Goal: Answer question/provide support: Participate in discussion

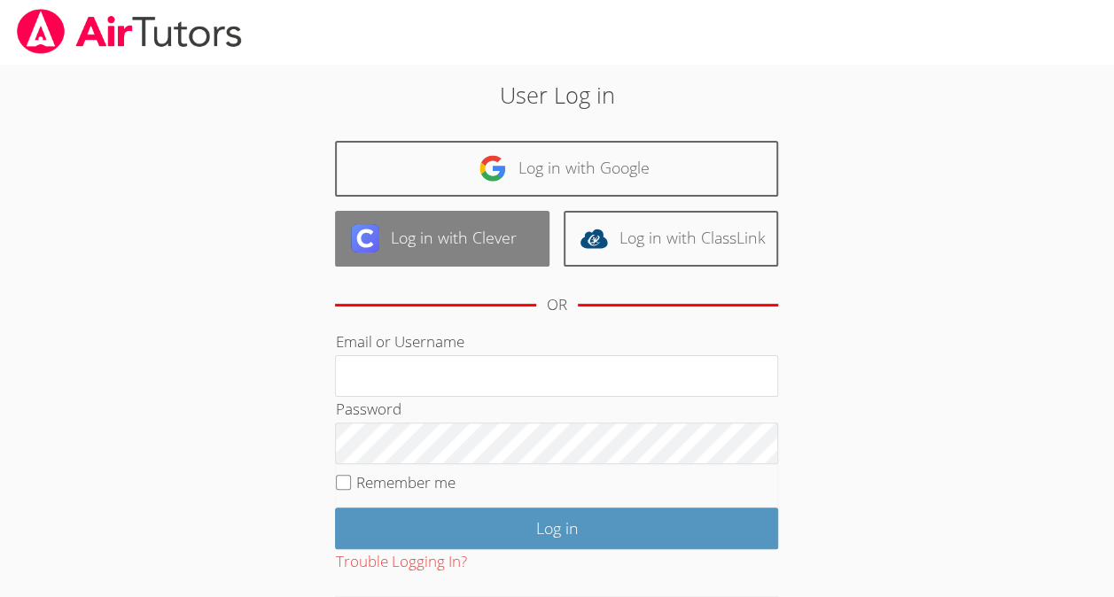
click at [359, 257] on link "Log in with Clever" at bounding box center [442, 239] width 214 height 56
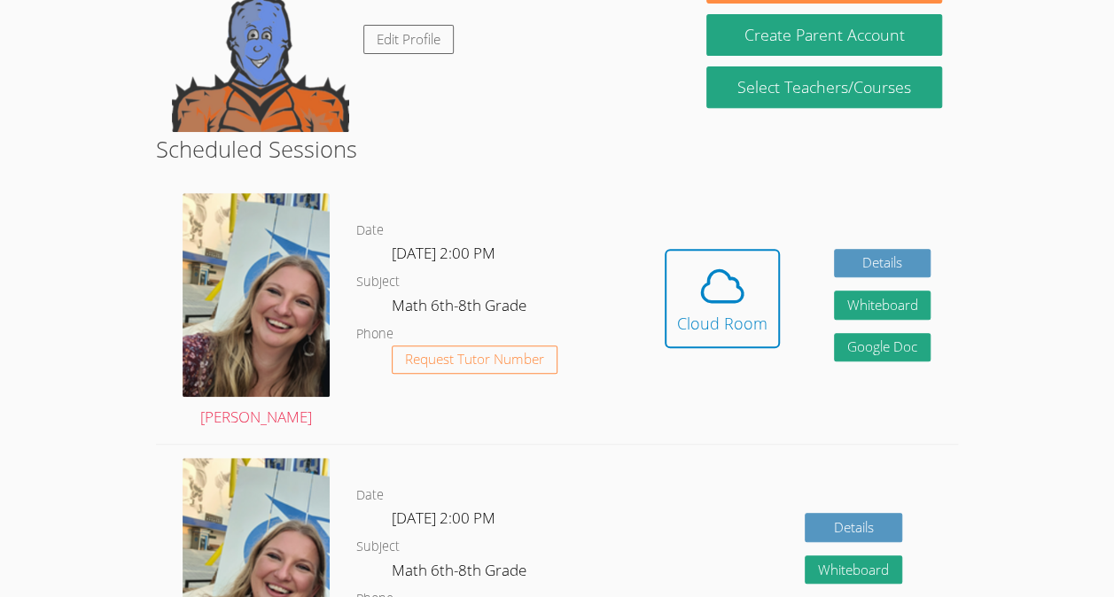
scroll to position [321, 0]
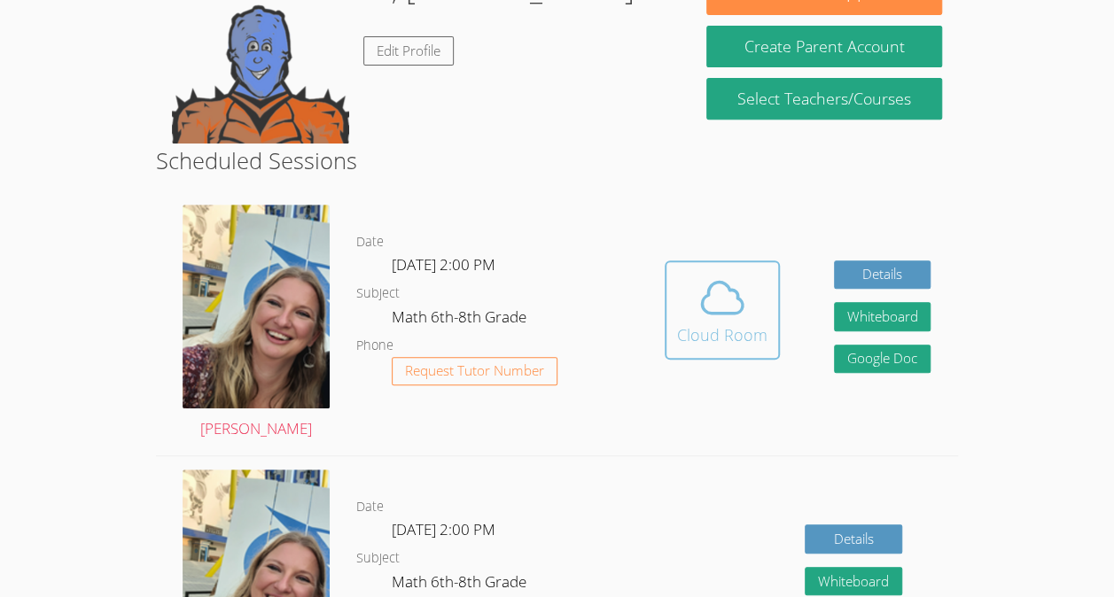
click at [728, 337] on div "Cloud Room" at bounding box center [722, 335] width 90 height 25
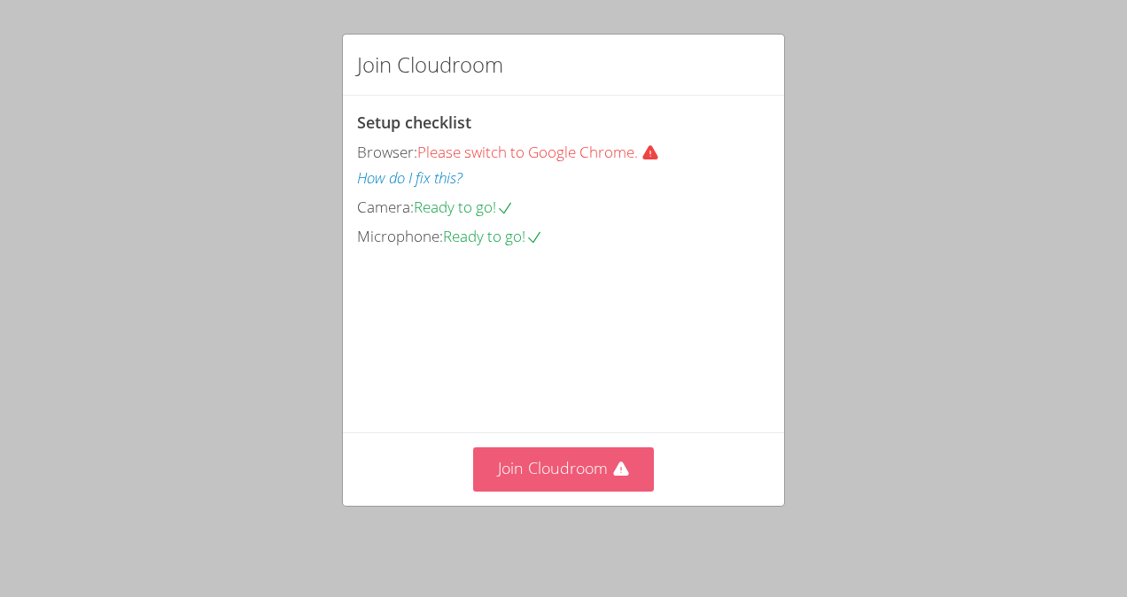
click at [569, 457] on button "Join Cloudroom" at bounding box center [564, 469] width 182 height 43
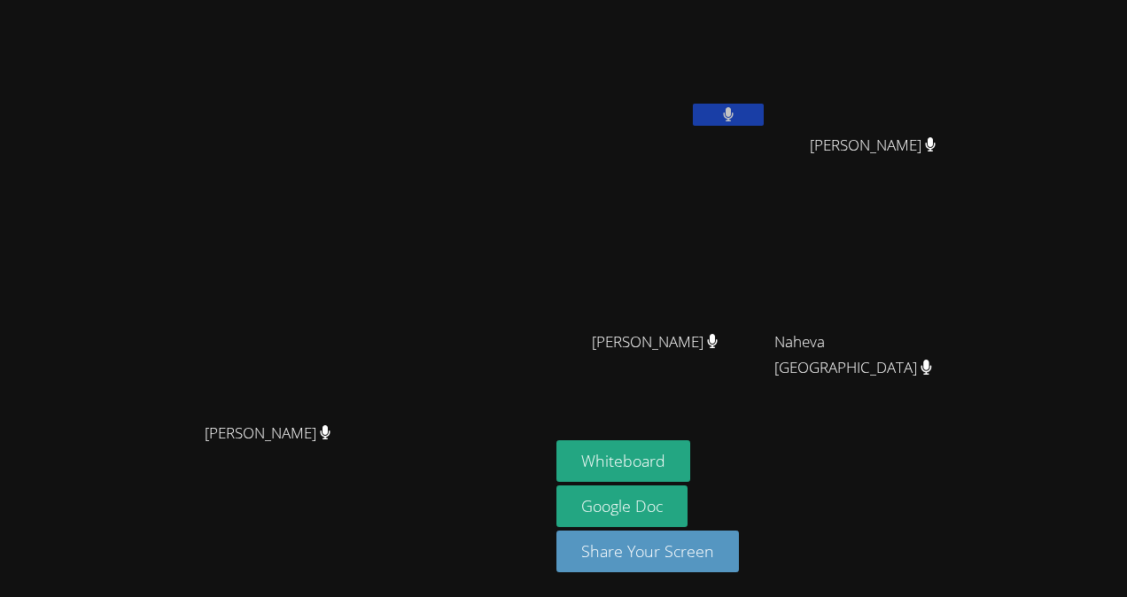
click at [764, 115] on button at bounding box center [728, 115] width 71 height 22
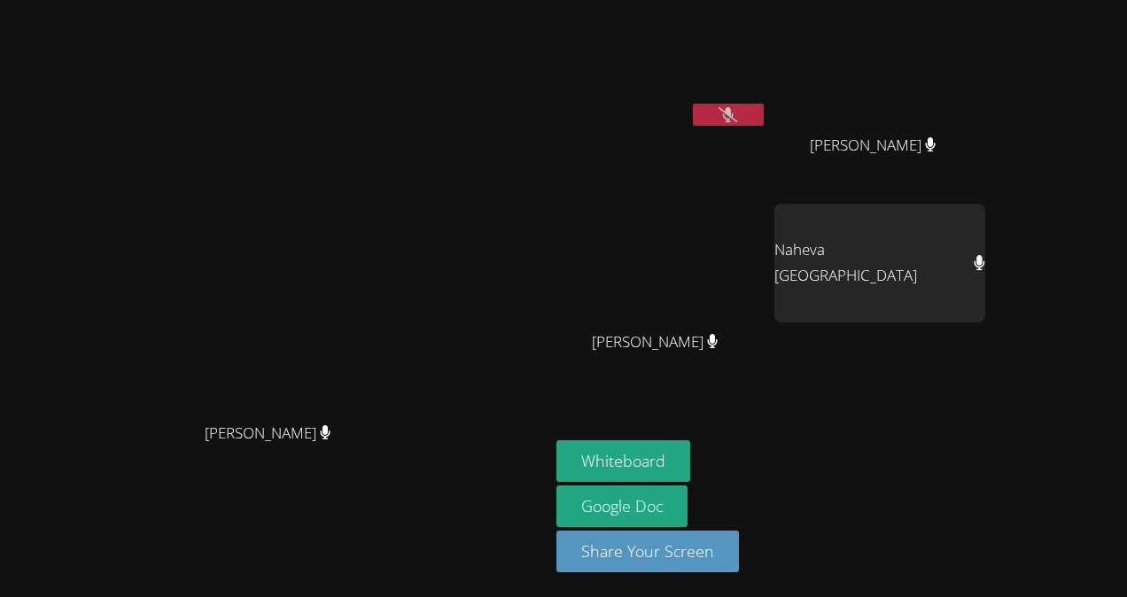
click at [737, 114] on icon at bounding box center [728, 114] width 19 height 15
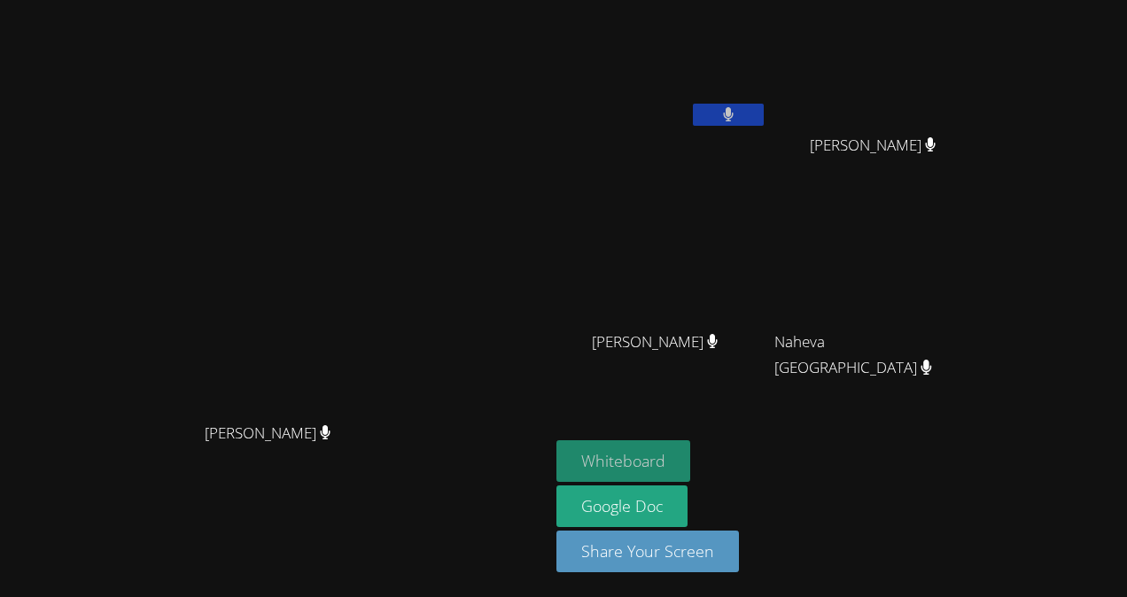
click at [690, 452] on button "Whiteboard" at bounding box center [624, 461] width 134 height 42
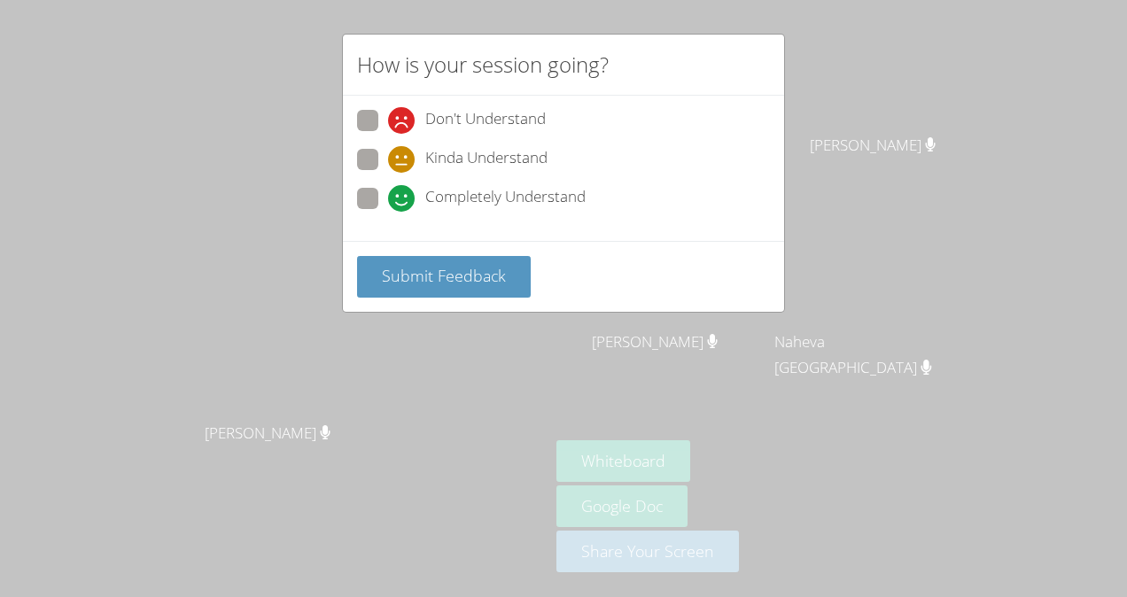
click at [356, 195] on div "Don't Understand Kinda Understand Completely Understand" at bounding box center [563, 168] width 441 height 145
click at [388, 212] on span at bounding box center [388, 212] width 0 height 0
click at [388, 197] on input "Completely Understand" at bounding box center [395, 195] width 15 height 15
radio input "true"
click at [416, 270] on span "Submit Feedback" at bounding box center [444, 275] width 124 height 21
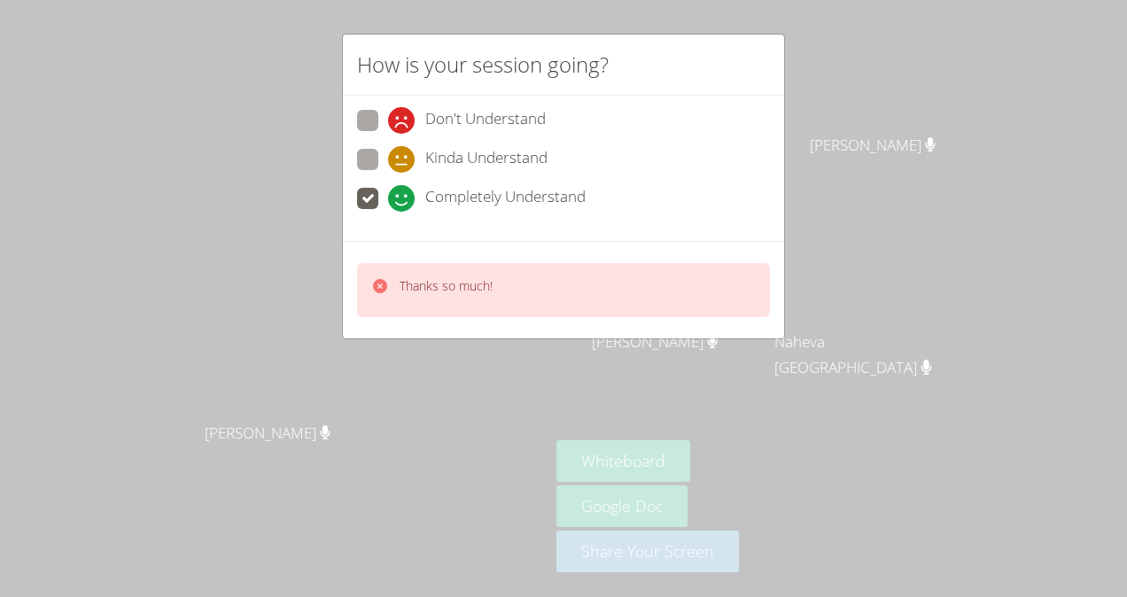
click at [158, 312] on div "How is your session going? Don't Understand Kinda Understand Completely Underst…" at bounding box center [563, 298] width 1127 height 597
click at [157, 316] on div "How is your session going? Don't Understand Kinda Understand Completely Underst…" at bounding box center [563, 298] width 1127 height 597
click at [148, 313] on div "How is your session going? Don't Understand Kinda Understand Completely Underst…" at bounding box center [563, 298] width 1127 height 597
click at [624, 278] on div "Thanks so much!" at bounding box center [563, 290] width 413 height 54
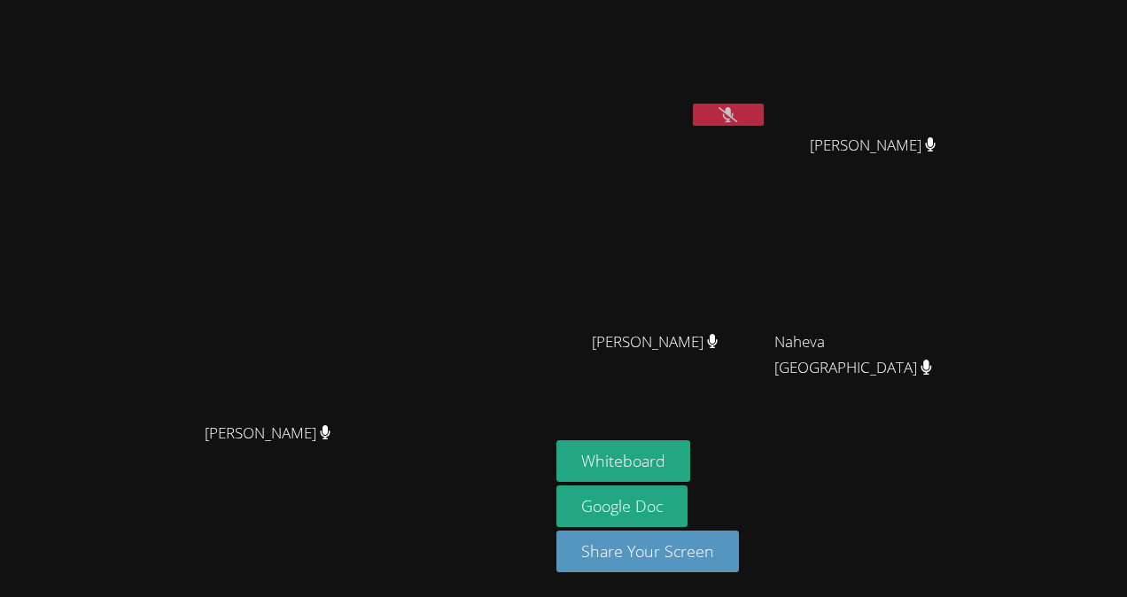
click at [737, 118] on icon at bounding box center [728, 114] width 19 height 15
